Goal: Information Seeking & Learning: Learn about a topic

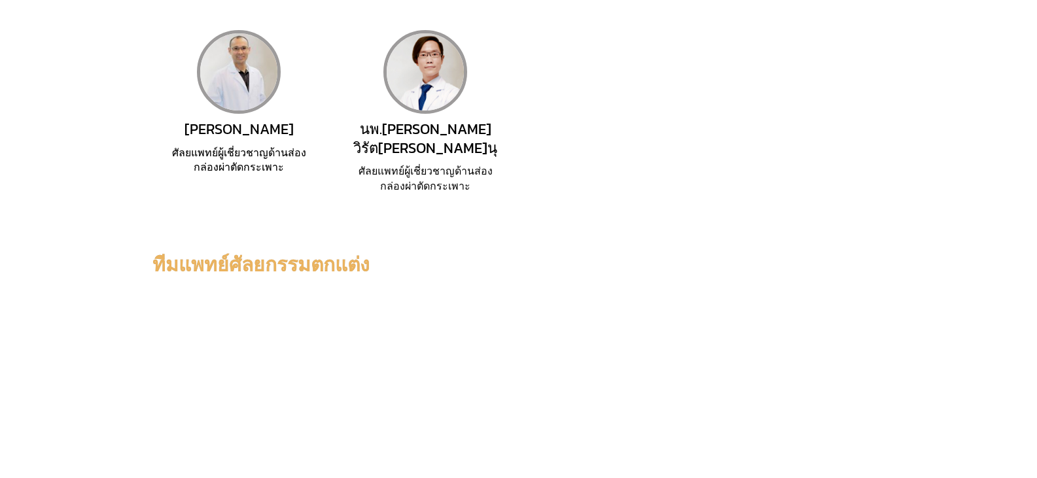
scroll to position [523, 0]
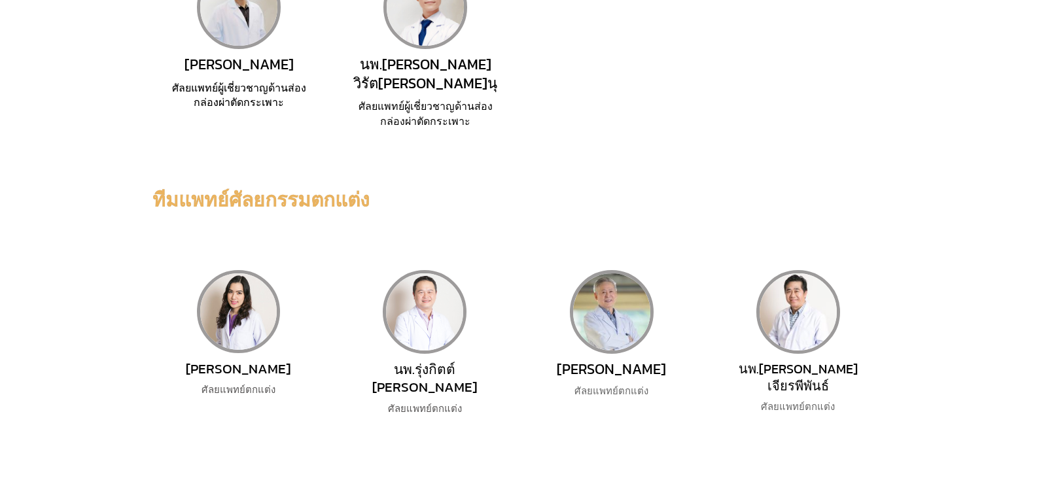
click at [447, 70] on span "นพ.[PERSON_NAME] วิรัต[PERSON_NAME]นุ" at bounding box center [425, 74] width 144 height 41
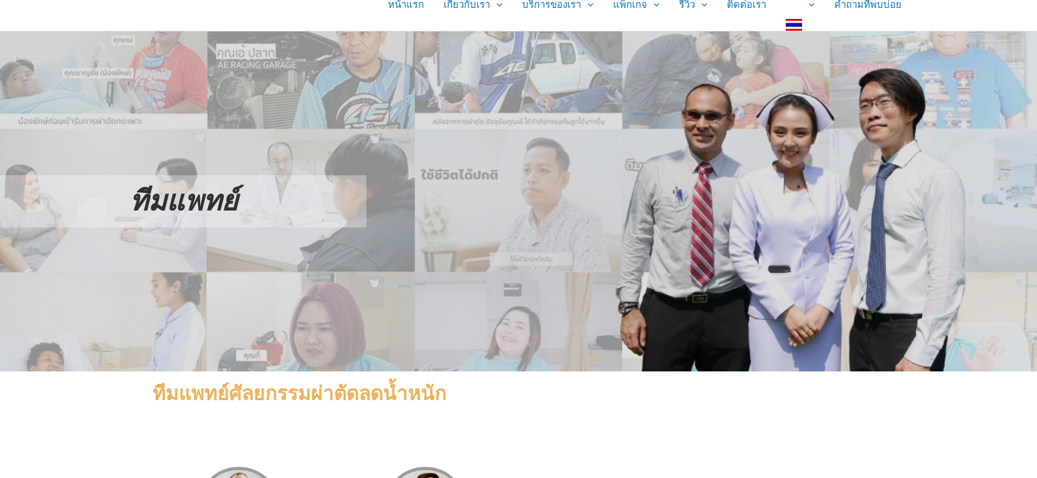
scroll to position [0, 0]
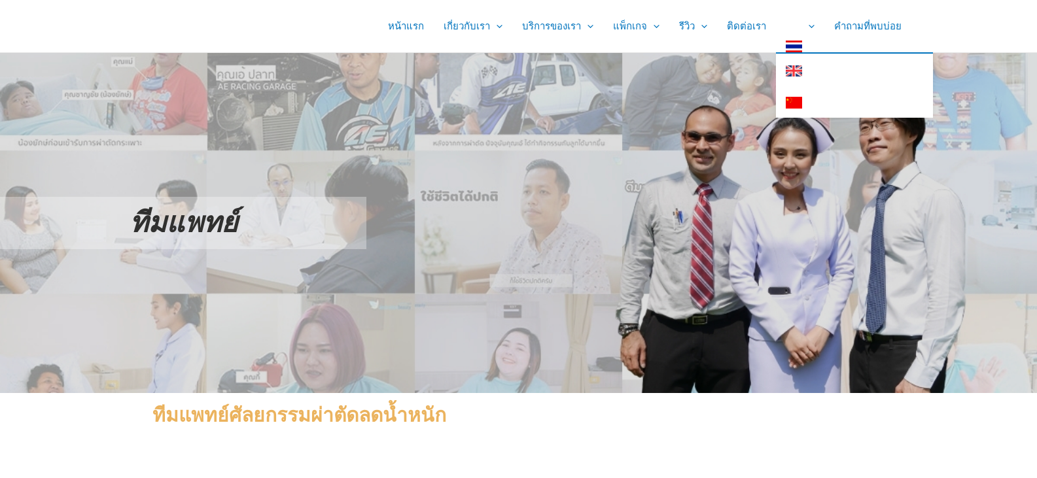
click at [798, 79] on link "Primary Site Navigation" at bounding box center [854, 70] width 157 height 32
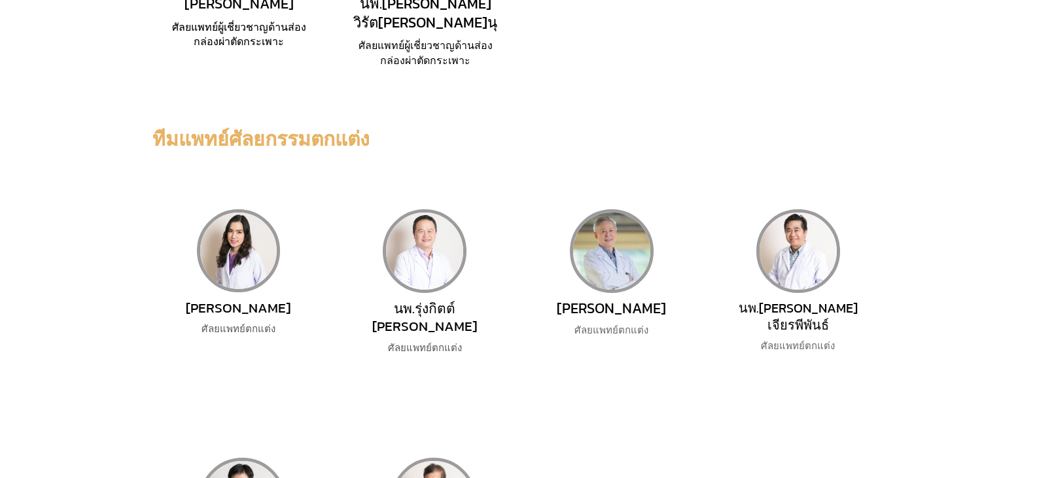
scroll to position [589, 0]
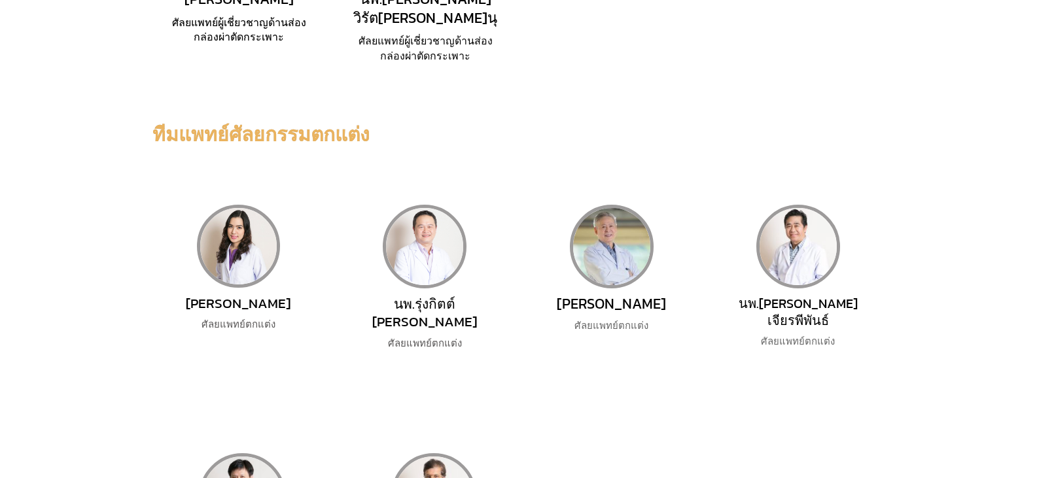
click at [375, 8] on span "นพ.[PERSON_NAME] วิรัต[PERSON_NAME]นุ" at bounding box center [425, 8] width 144 height 41
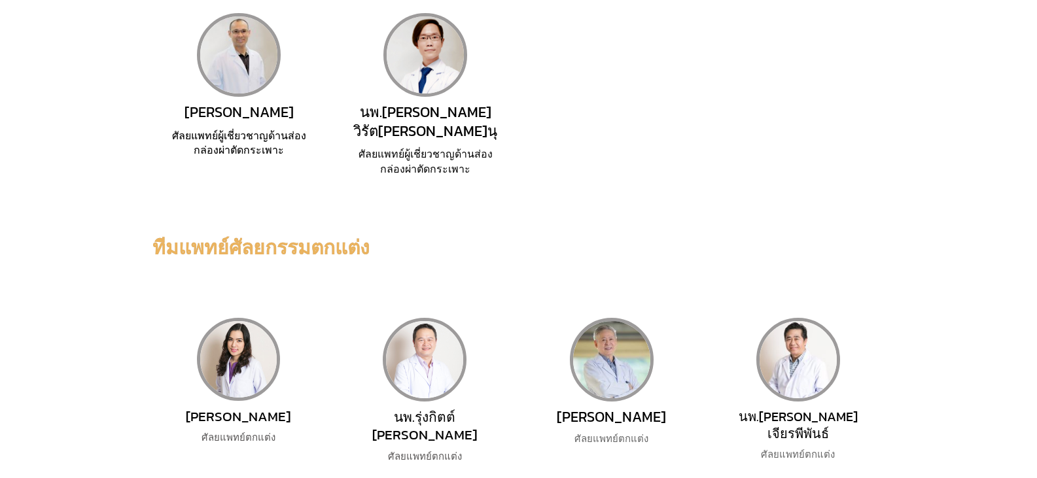
scroll to position [458, 0]
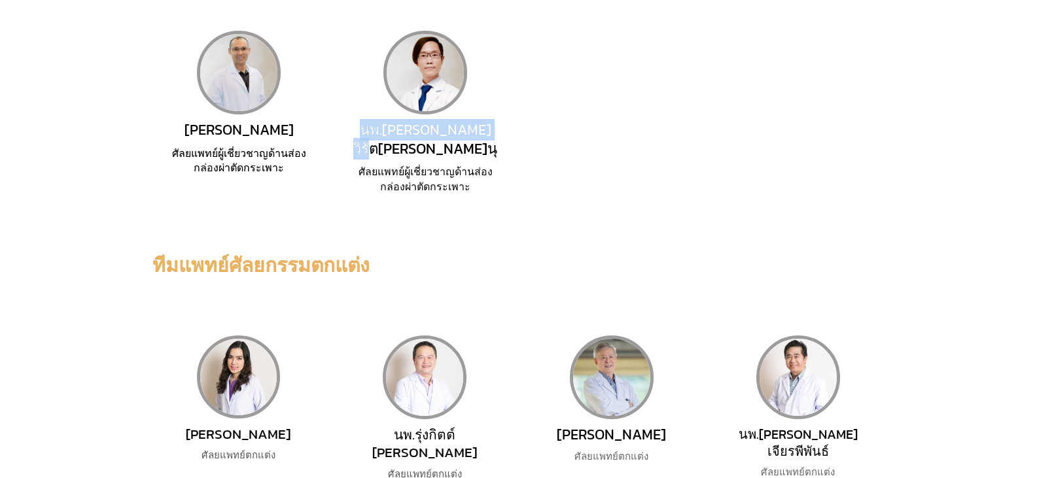
drag, startPoint x: 488, startPoint y: 128, endPoint x: 364, endPoint y: 124, distance: 123.7
click at [364, 124] on h2 "นพ.[PERSON_NAME] วิรัต[PERSON_NAME]นุ" at bounding box center [425, 139] width 149 height 37
copy span "นพ.[PERSON_NAME] วิรัต[PERSON_NAME]นุ"
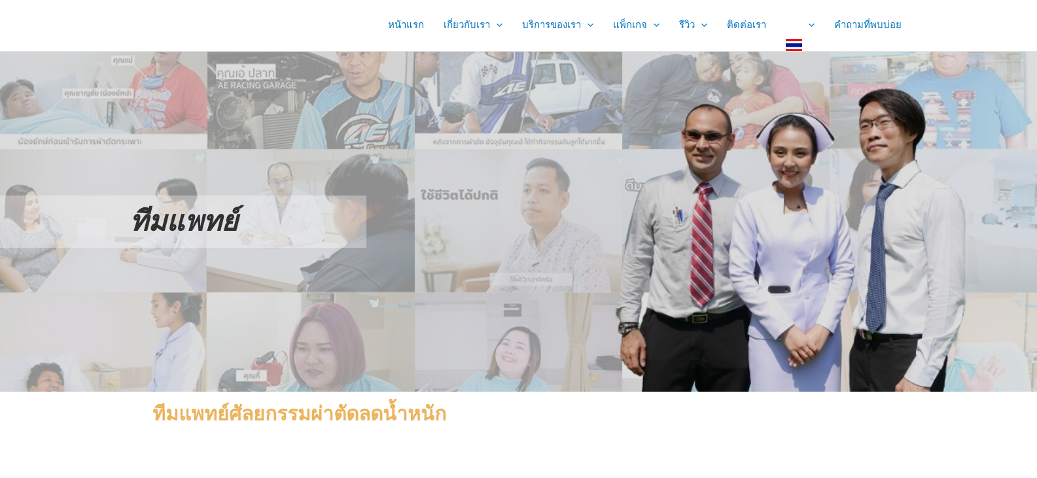
scroll to position [0, 0]
